Goal: Task Accomplishment & Management: Manage account settings

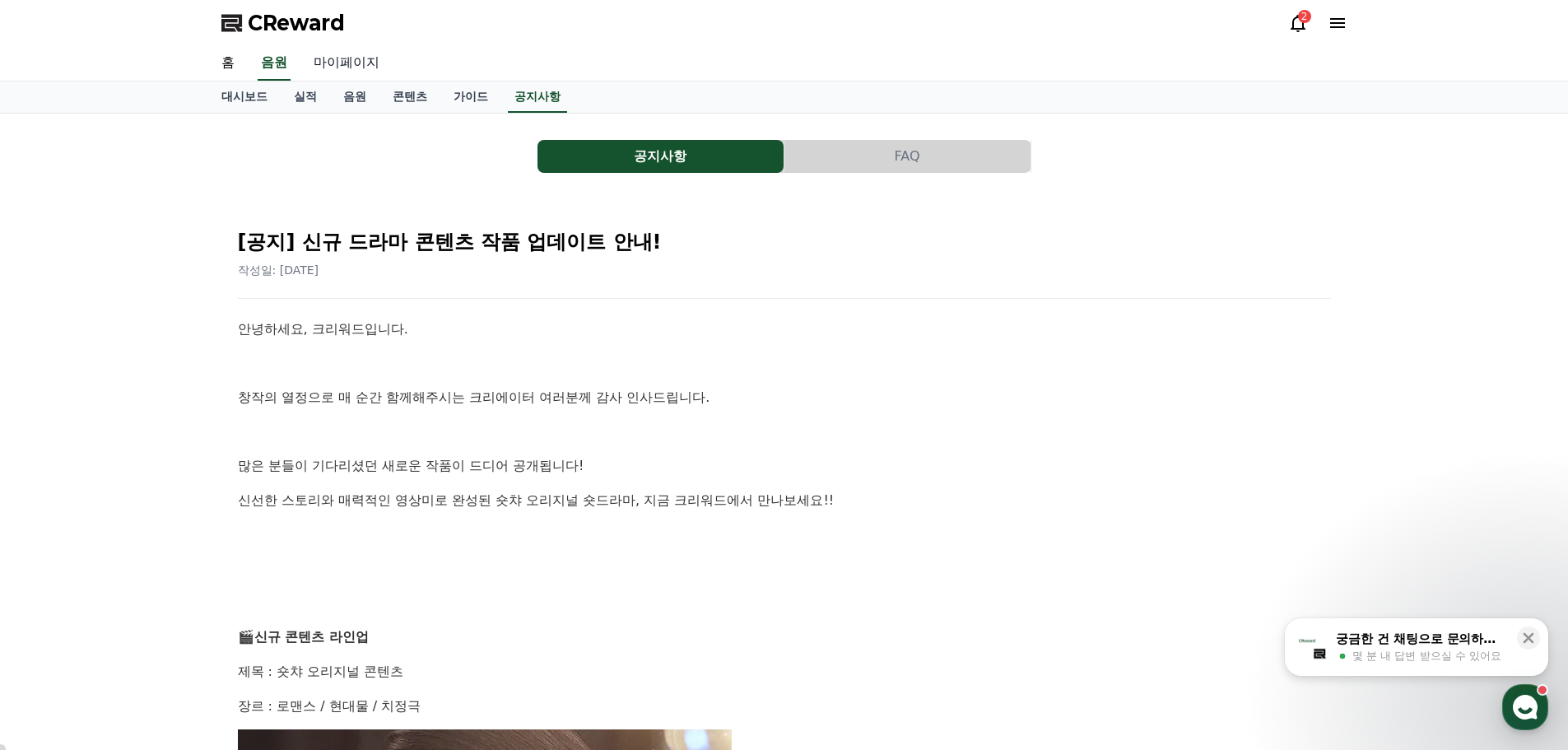
click at [325, 65] on link "마이페이지" at bounding box center [346, 64] width 92 height 34
select select "**********"
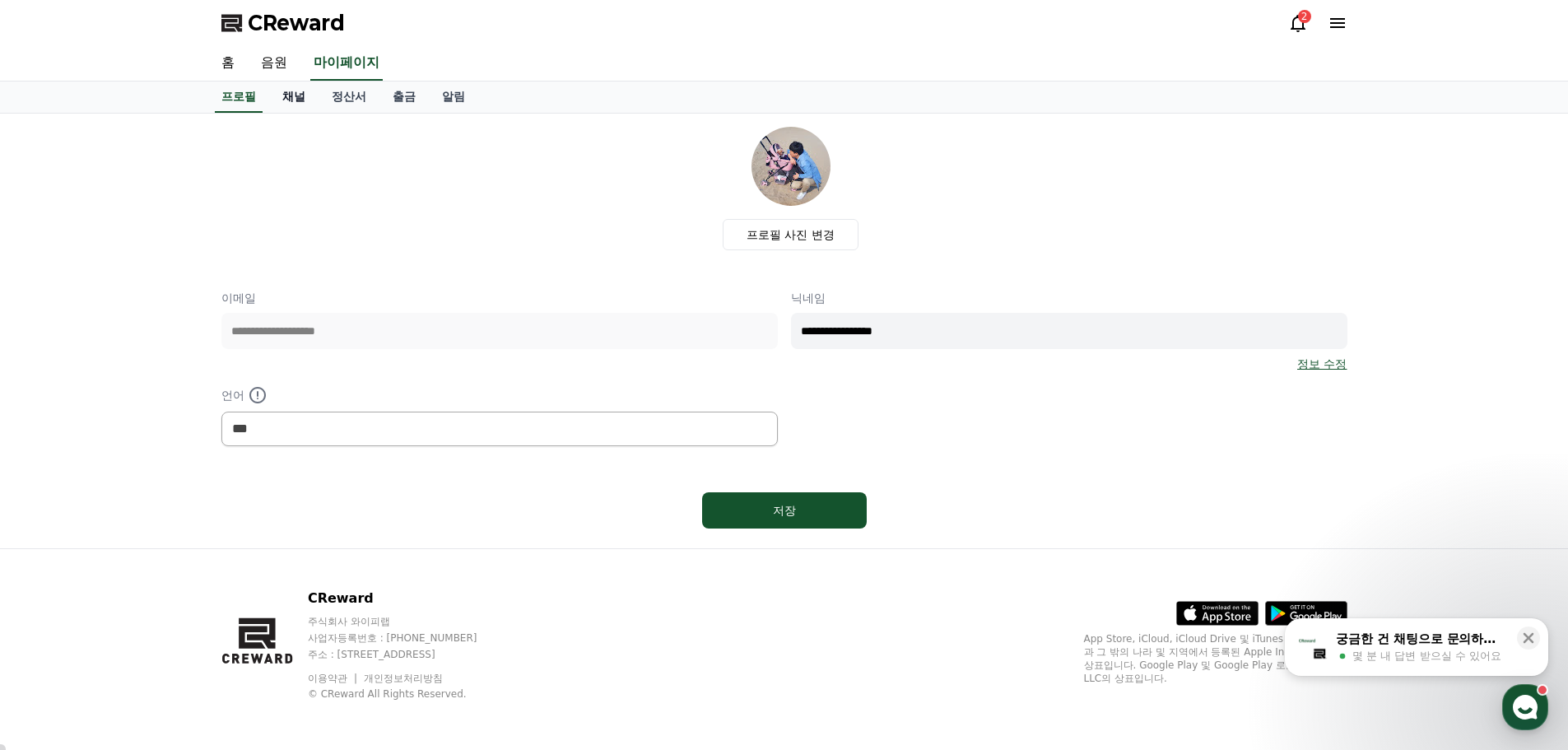
click at [294, 96] on link "채널" at bounding box center [294, 97] width 49 height 31
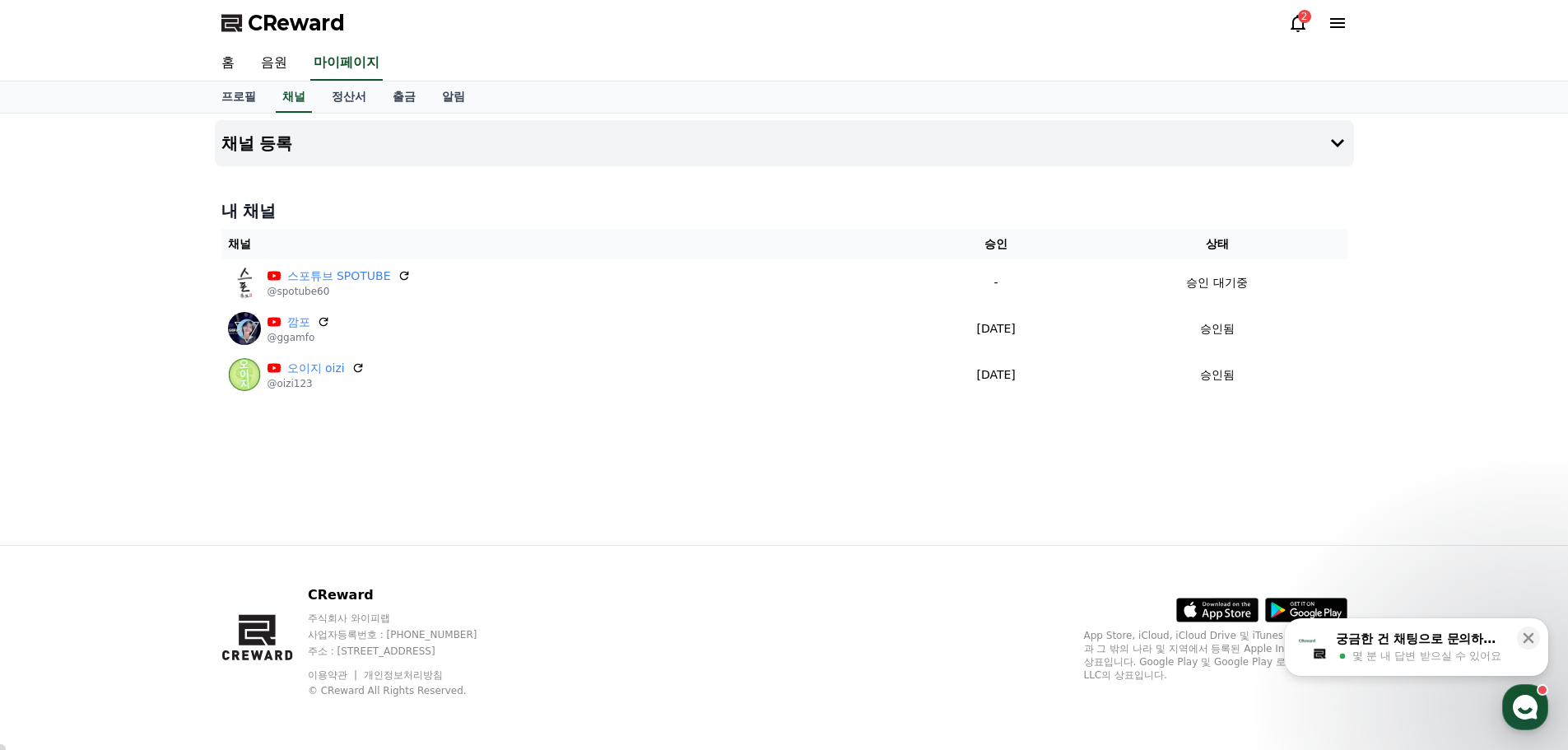
click at [1300, 18] on div "2" at bounding box center [1304, 15] width 13 height 13
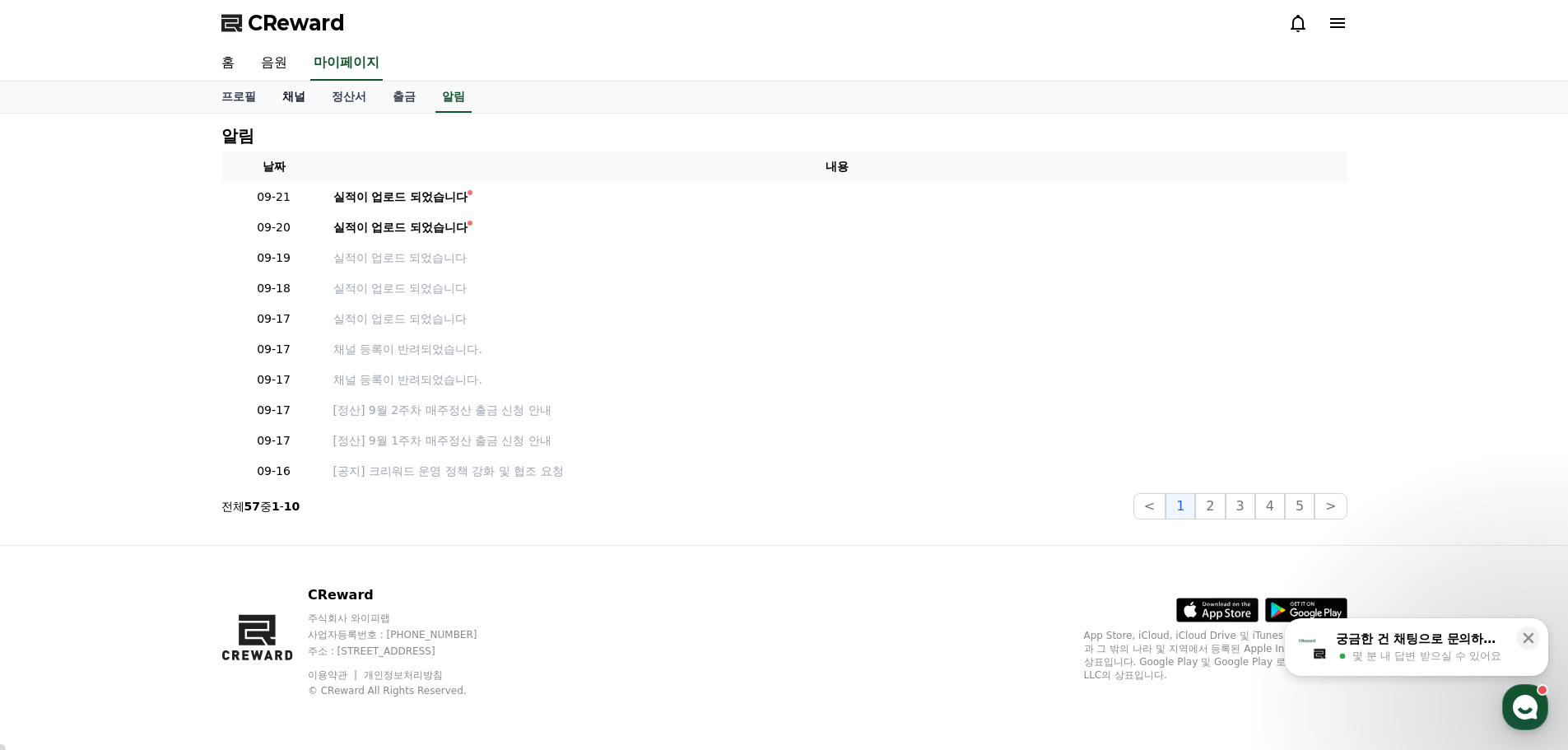
click at [293, 99] on link "채널" at bounding box center [294, 97] width 49 height 31
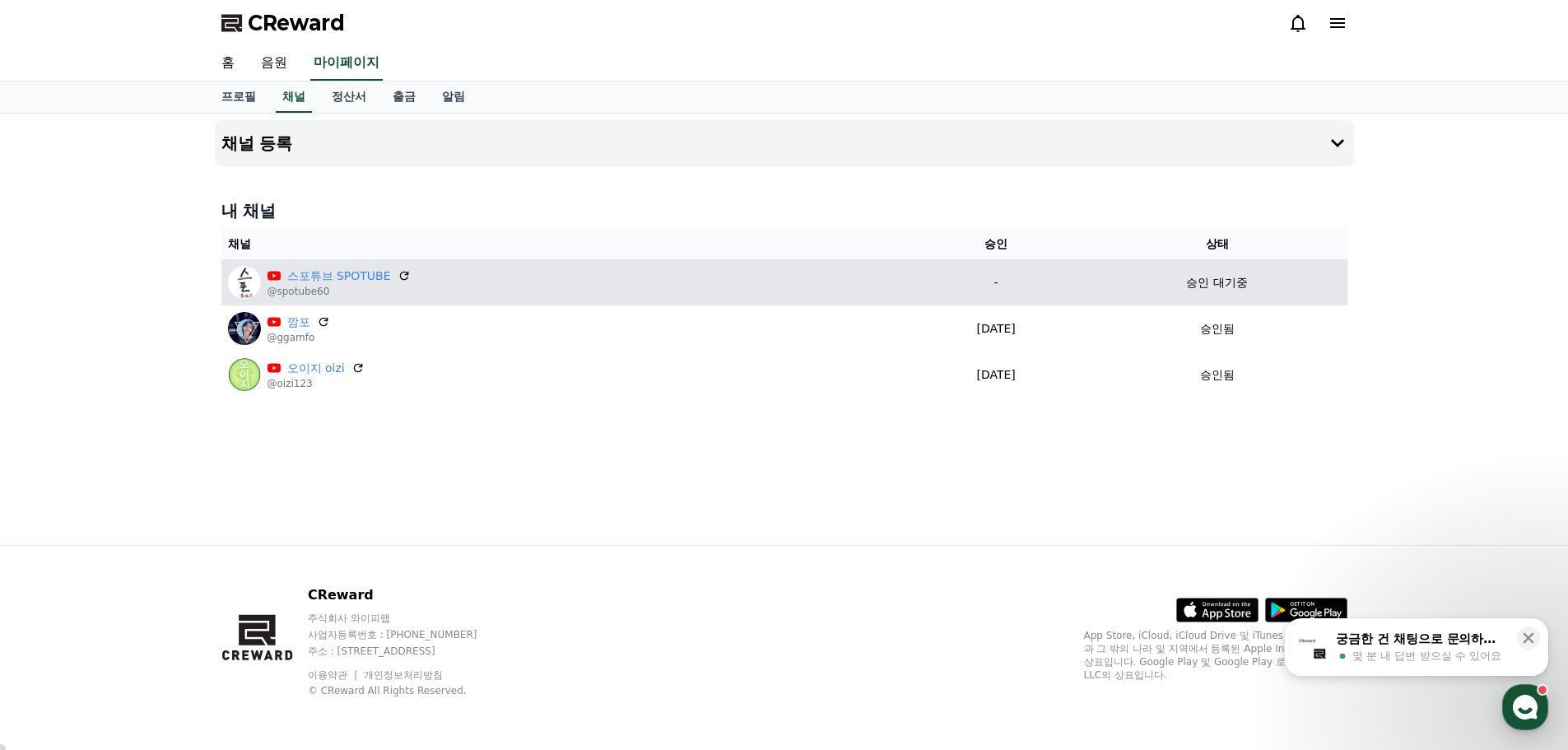
click at [989, 283] on p "-" at bounding box center [996, 282] width 169 height 17
click at [1234, 282] on p "승인 대기중" at bounding box center [1216, 282] width 61 height 17
click at [288, 292] on p "@spotube60" at bounding box center [339, 291] width 143 height 13
click at [399, 275] on icon at bounding box center [404, 276] width 15 height 15
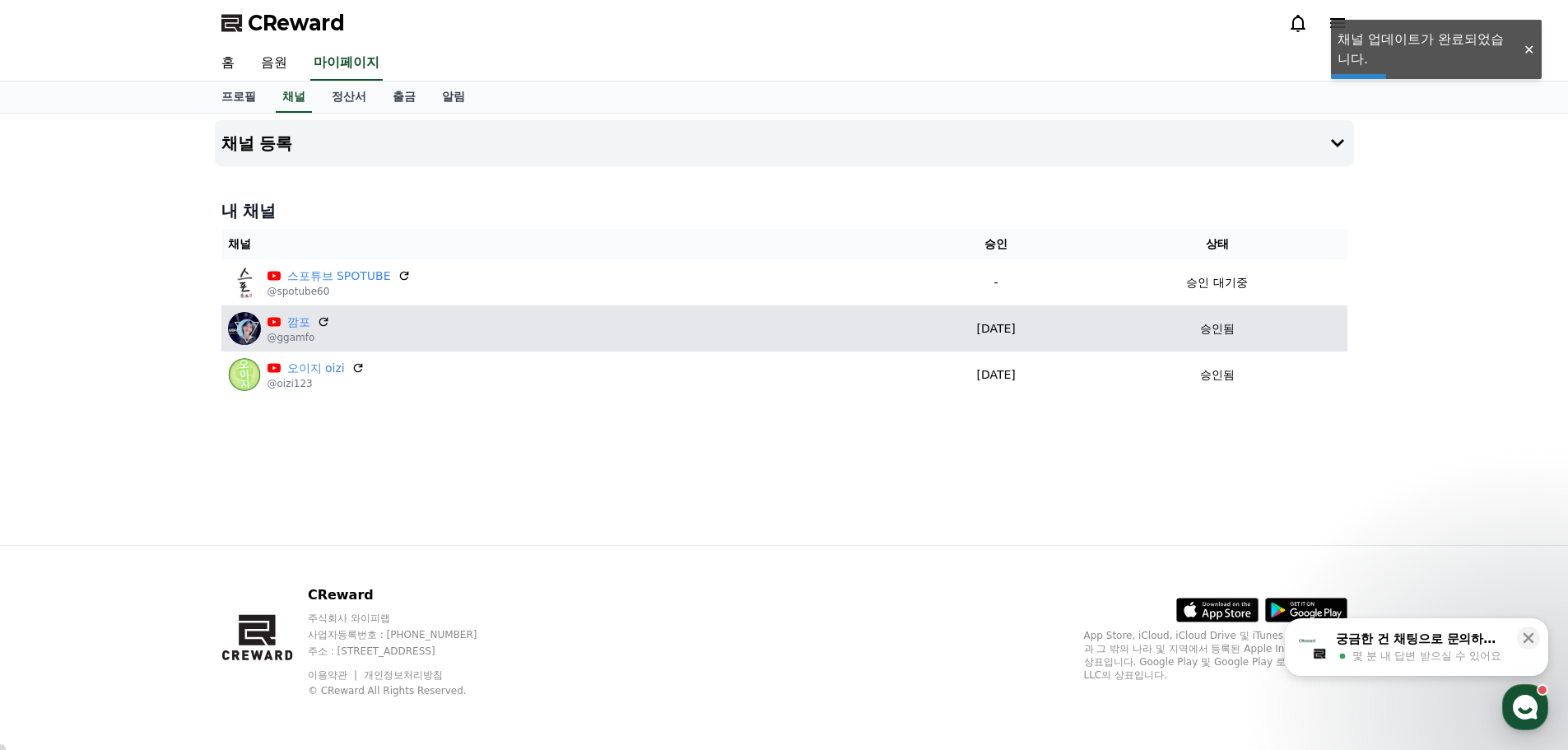
click at [1190, 313] on td "승인됨" at bounding box center [1218, 329] width 260 height 46
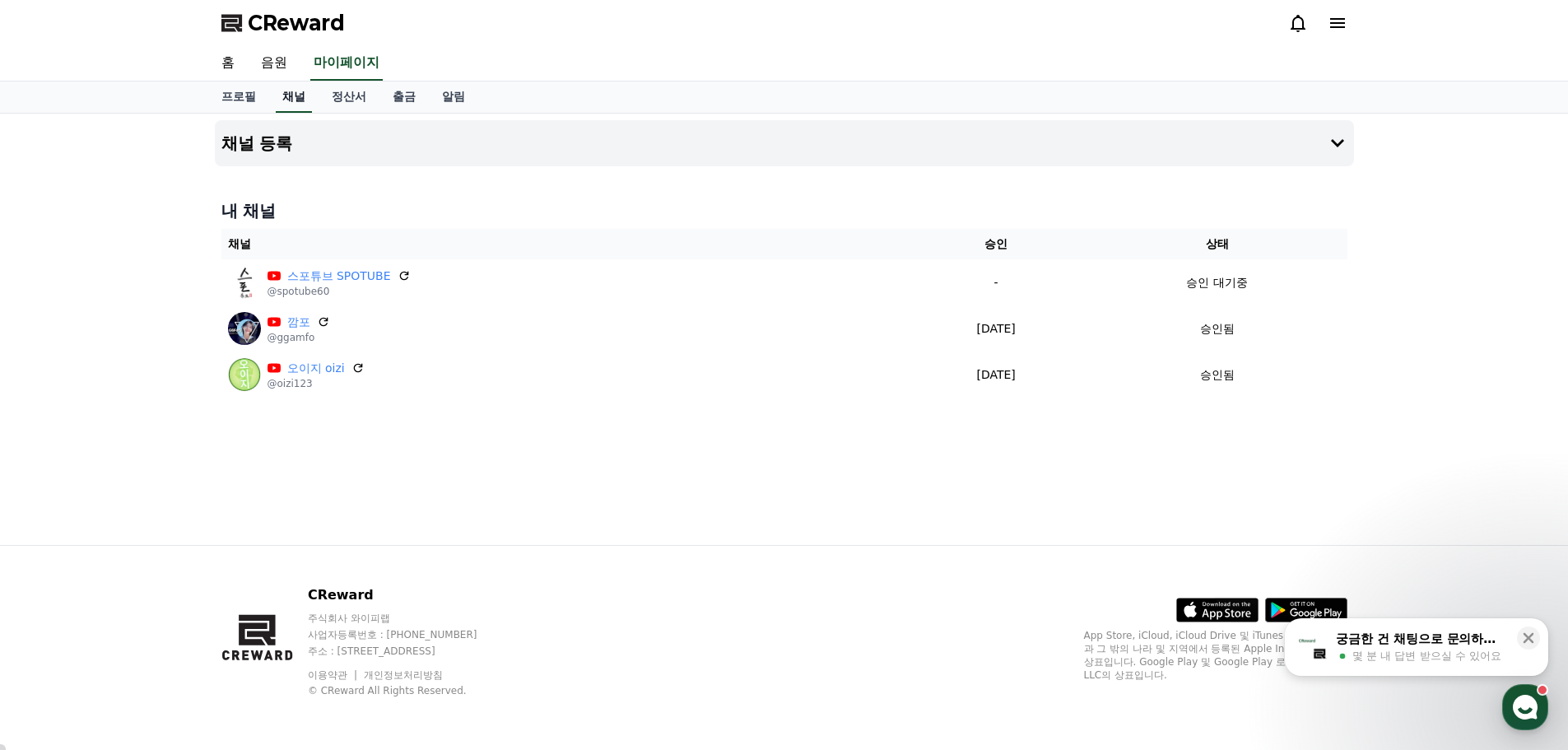
click at [293, 95] on link "채널" at bounding box center [294, 97] width 36 height 31
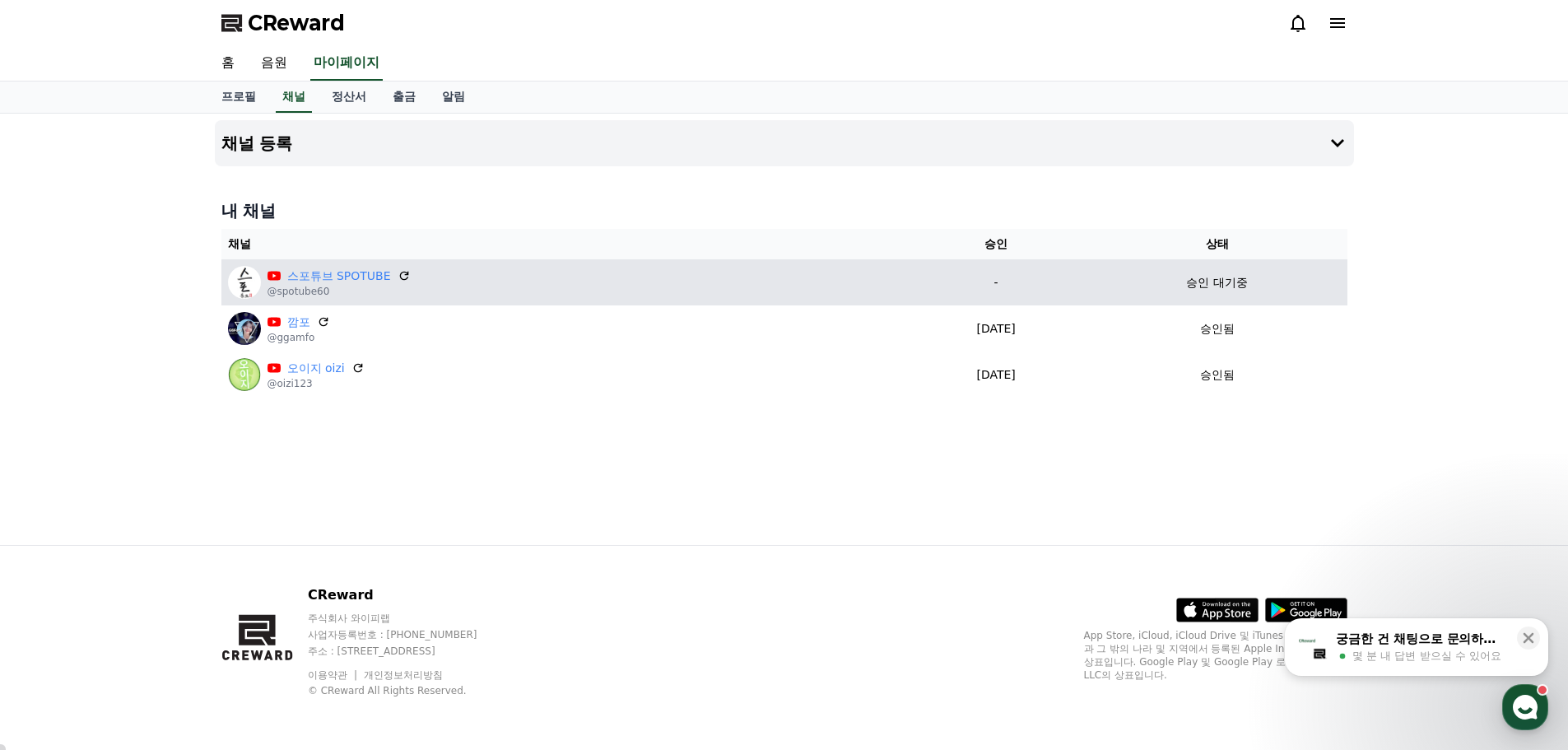
click at [967, 277] on p "-" at bounding box center [996, 282] width 169 height 17
click at [977, 279] on p "-" at bounding box center [996, 282] width 169 height 17
click at [1229, 284] on p "승인 대기중" at bounding box center [1216, 282] width 61 height 17
click at [1256, 276] on div "승인 대기중" at bounding box center [1217, 282] width 247 height 17
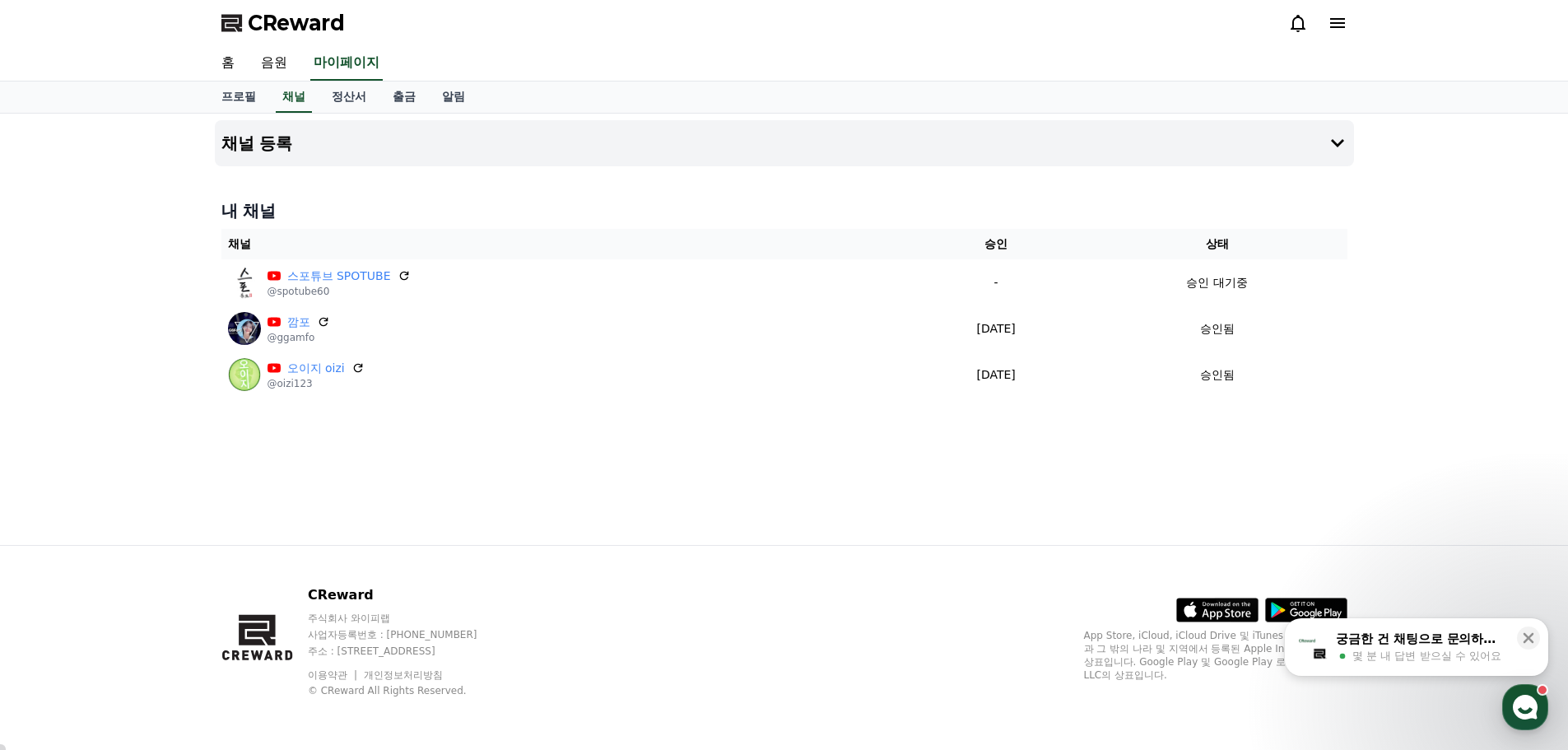
click at [1492, 281] on div "채널 등록 내 채널 채널 승인 상태 스포튜브 SPOTUBE @spotube60 - 승인 대기중 깜포 @ggamfo [DATE] 08-26 승인…" at bounding box center [784, 329] width 1568 height 431
click at [257, 138] on h4 "채널 등록" at bounding box center [257, 143] width 71 height 18
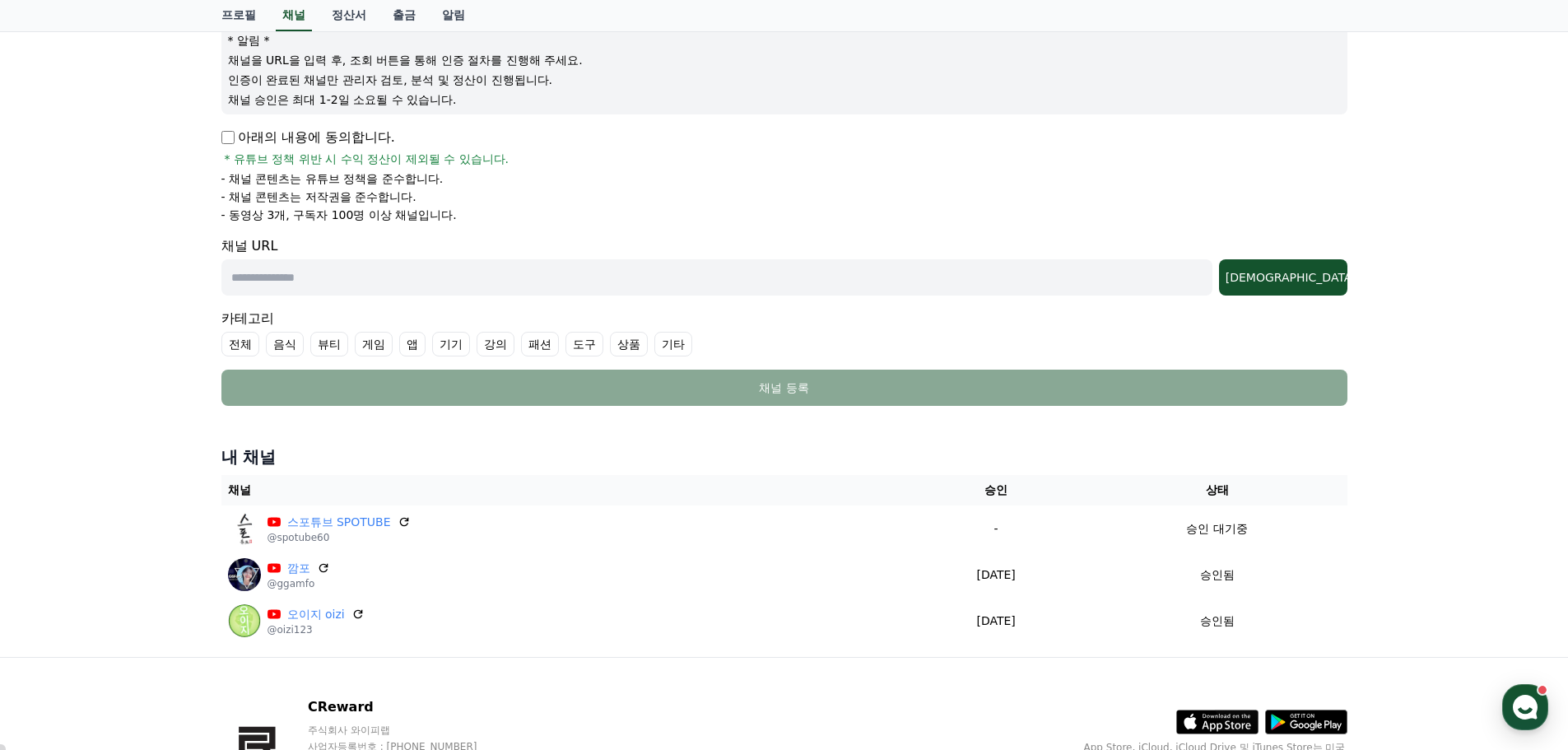
scroll to position [164, 0]
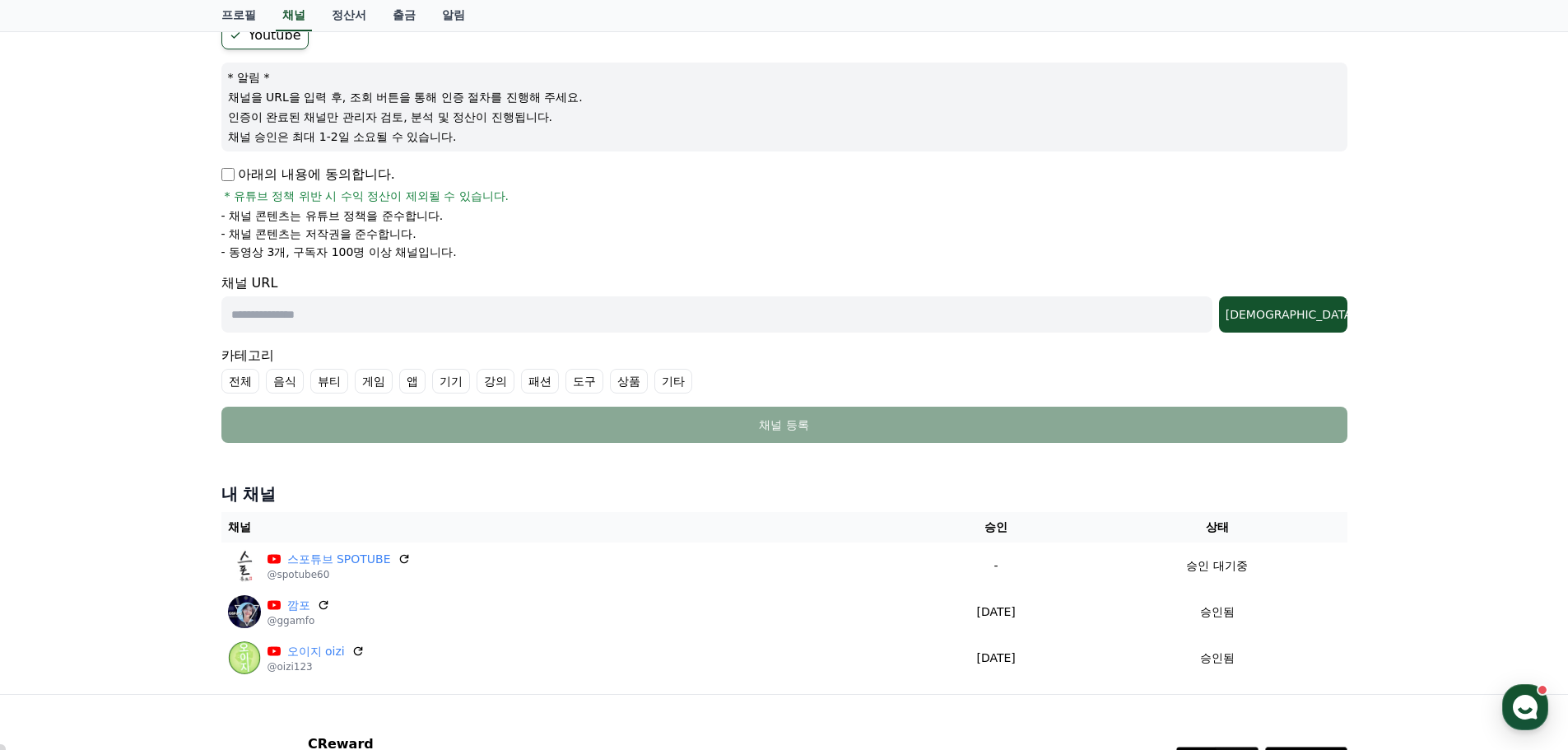
click at [295, 294] on div "채널 URL 조회" at bounding box center [784, 302] width 1126 height 59
drag, startPoint x: 291, startPoint y: 307, endPoint x: 282, endPoint y: 312, distance: 10.3
click at [291, 307] on input "text" at bounding box center [716, 314] width 991 height 36
drag, startPoint x: 341, startPoint y: 311, endPoint x: 698, endPoint y: 337, distance: 357.9
click at [341, 310] on input "text" at bounding box center [716, 314] width 991 height 36
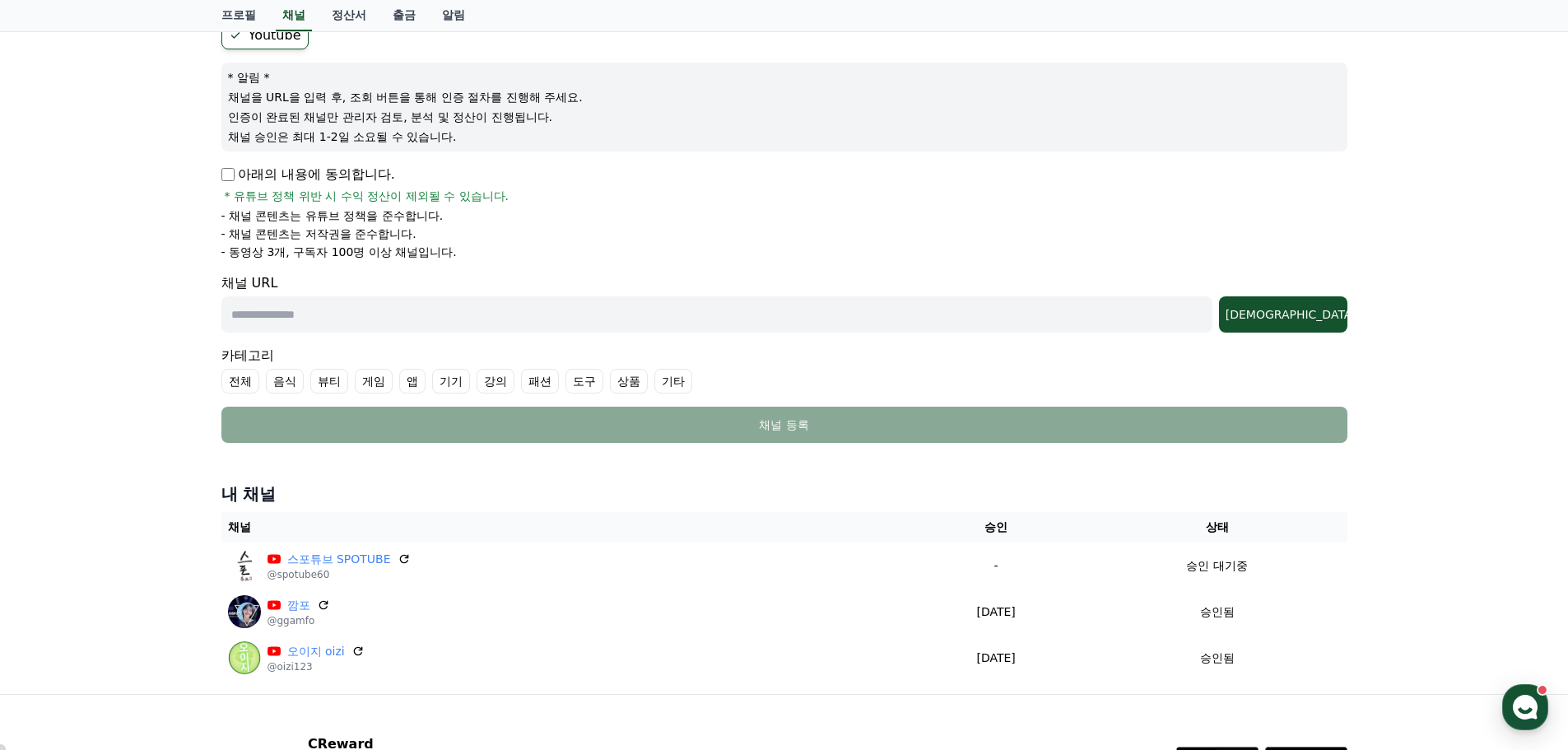
paste input "**********"
type input "**********"
click at [1334, 316] on div "[DEMOGRAPHIC_DATA]" at bounding box center [1283, 314] width 115 height 16
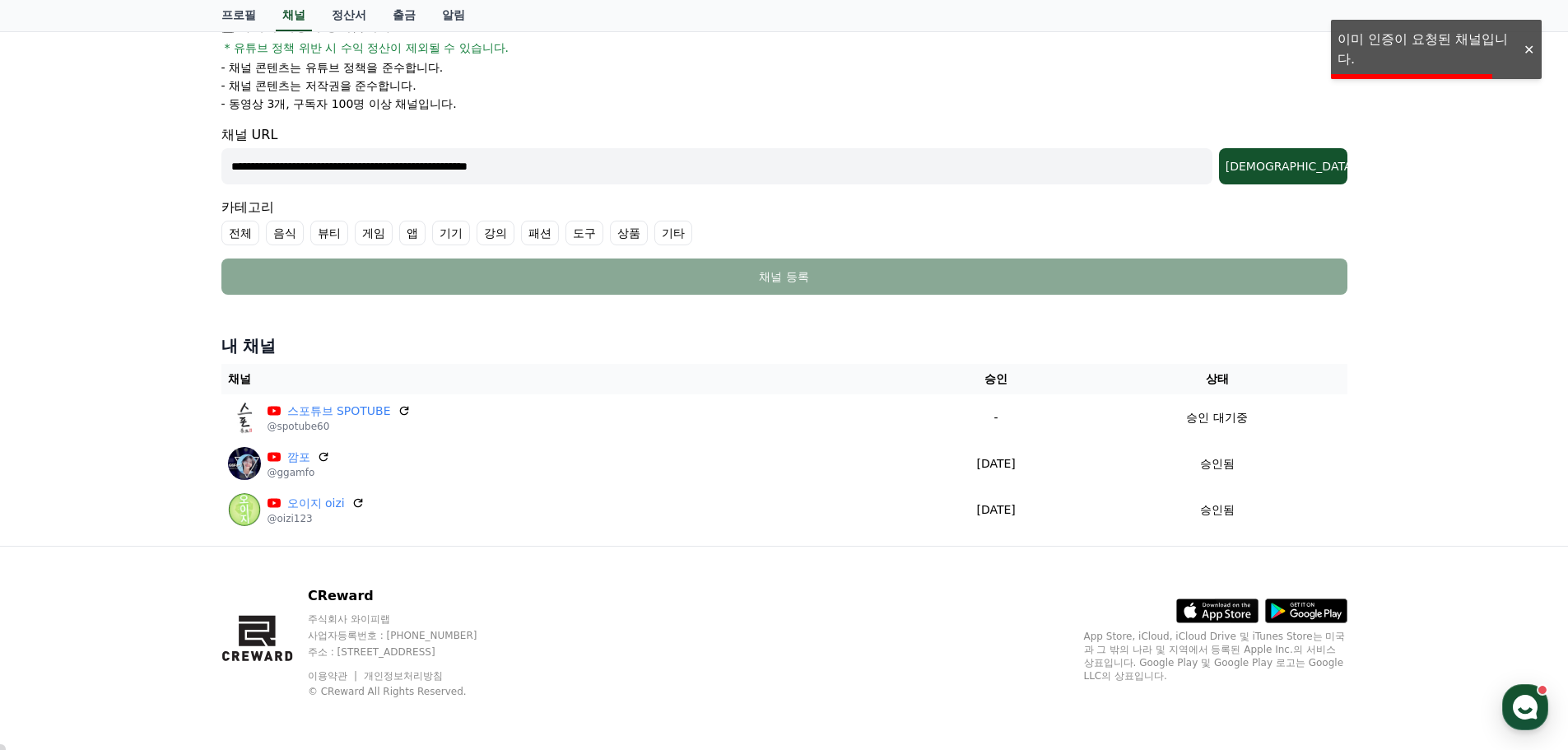
scroll to position [313, 0]
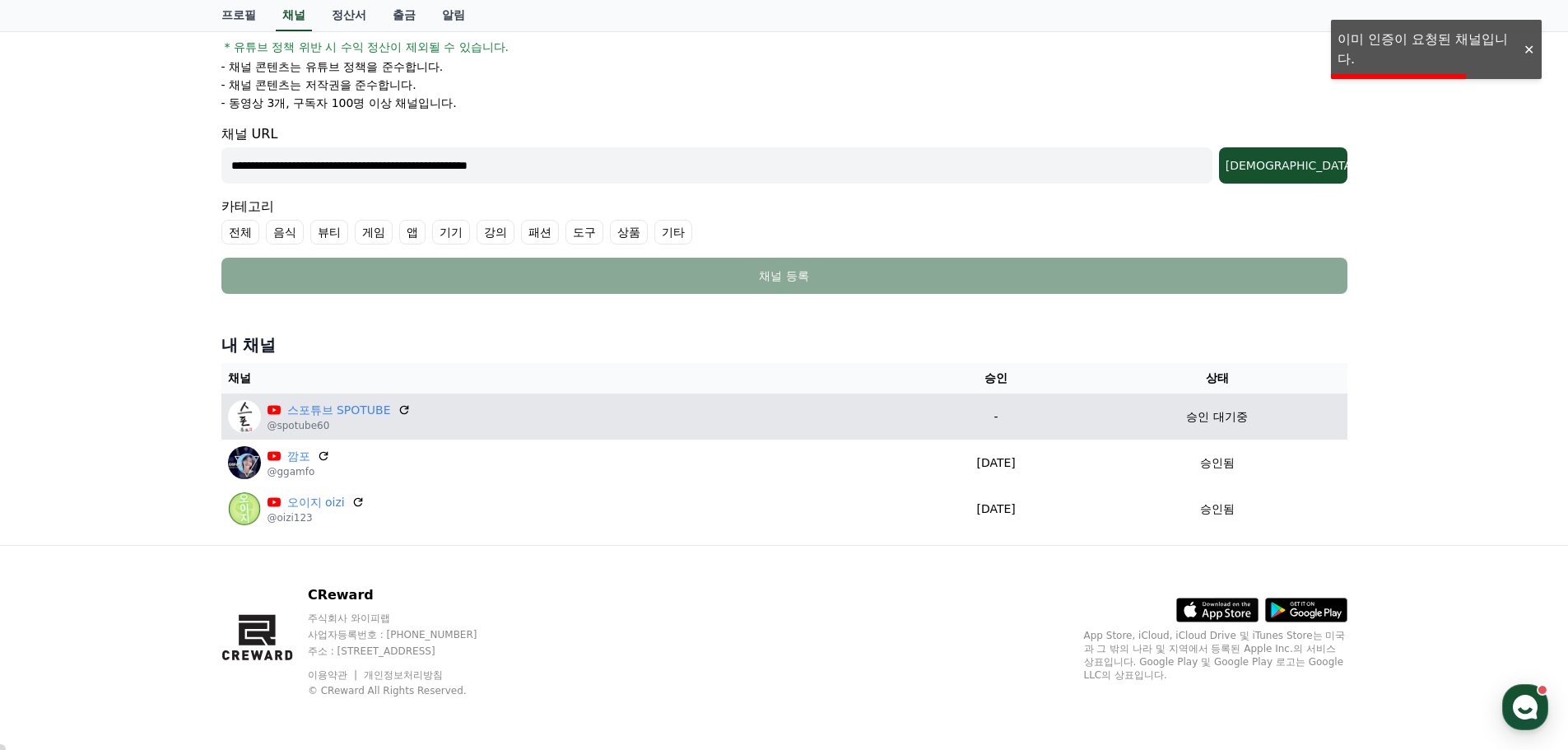
click at [967, 430] on td "-" at bounding box center [995, 417] width 182 height 46
click at [242, 415] on img at bounding box center [245, 417] width 33 height 33
click at [360, 417] on link "스포튜브 SPOTUBE" at bounding box center [339, 410] width 103 height 17
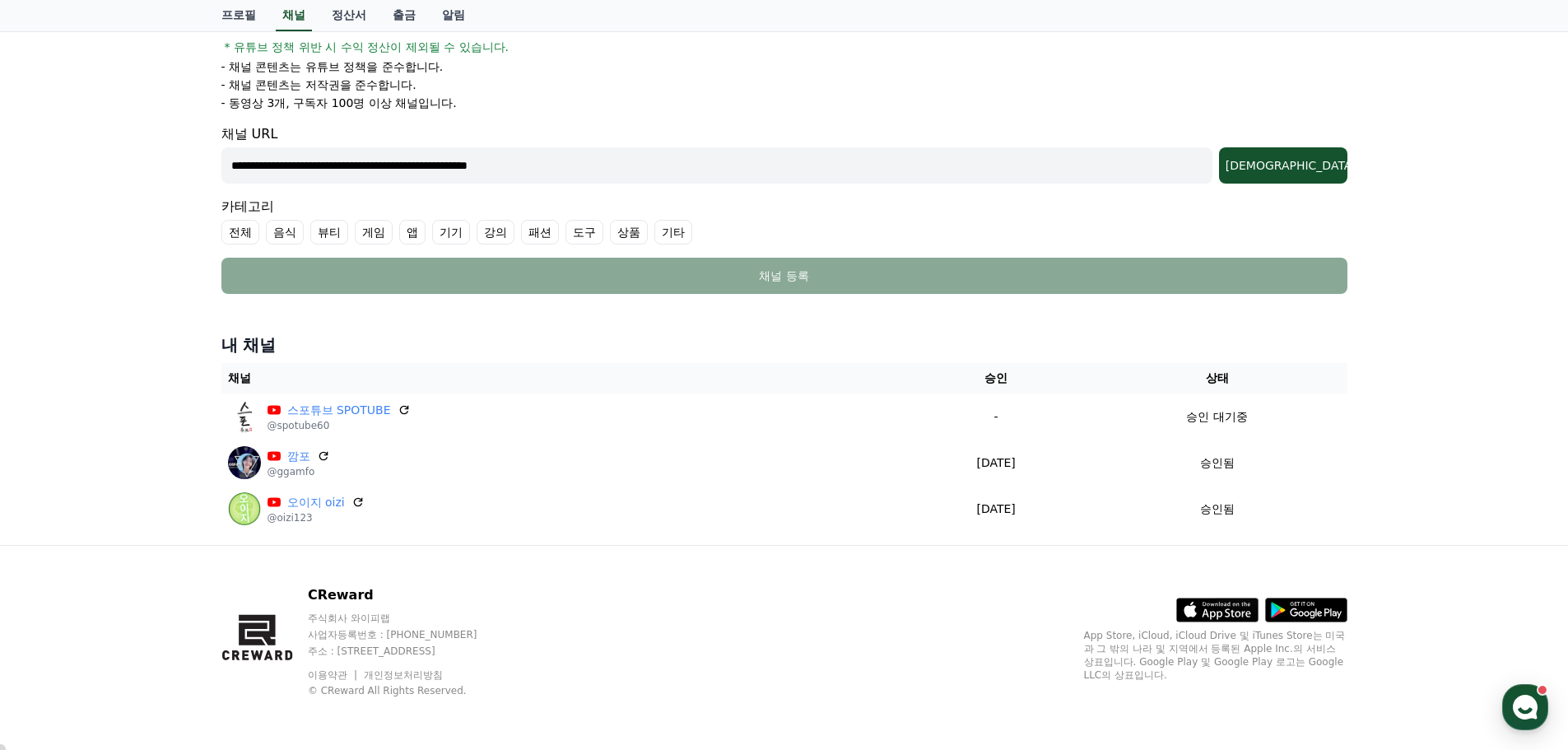
scroll to position [0, 0]
